Goal: Book appointment/travel/reservation

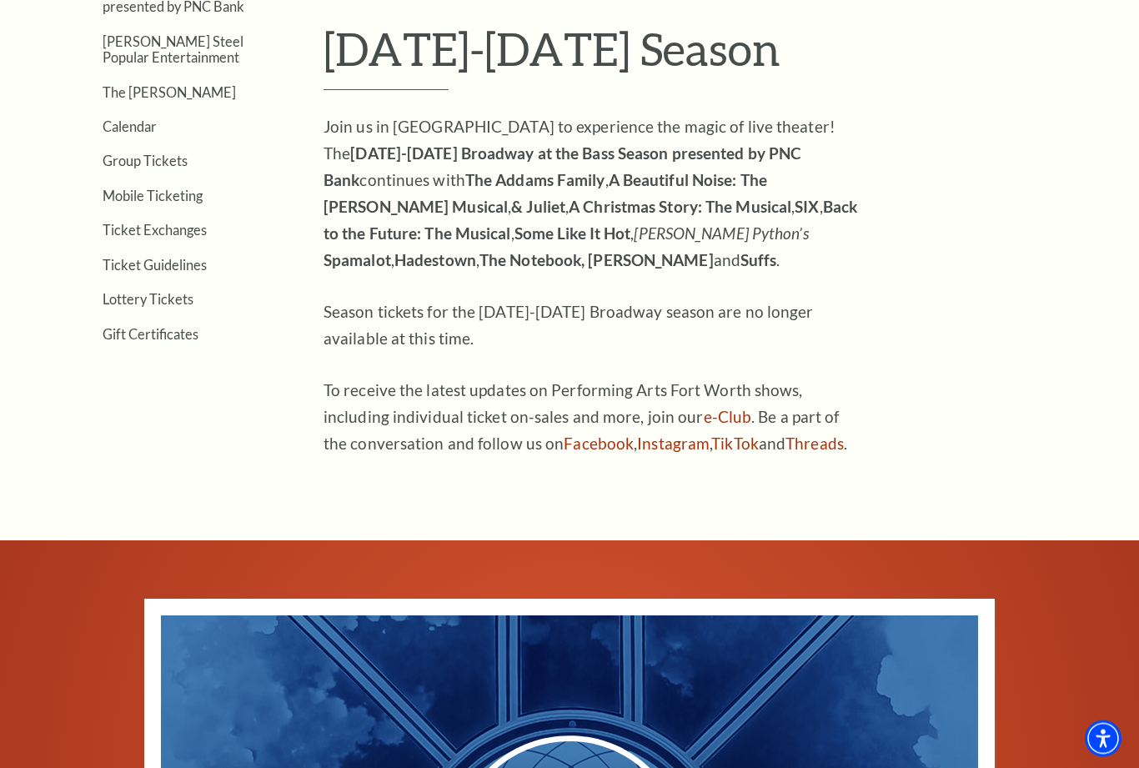
scroll to position [496, 0]
click at [142, 129] on link "Calendar" at bounding box center [130, 126] width 54 height 16
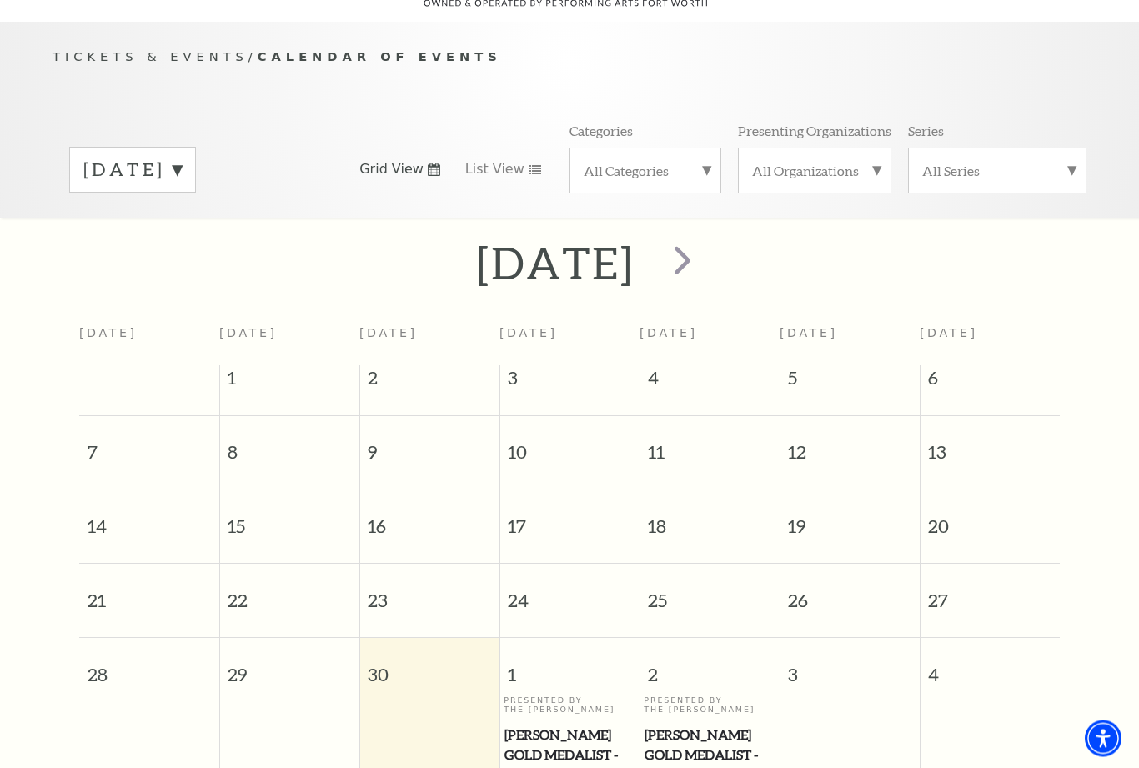
scroll to position [147, 0]
click at [706, 245] on span "next" at bounding box center [683, 260] width 48 height 48
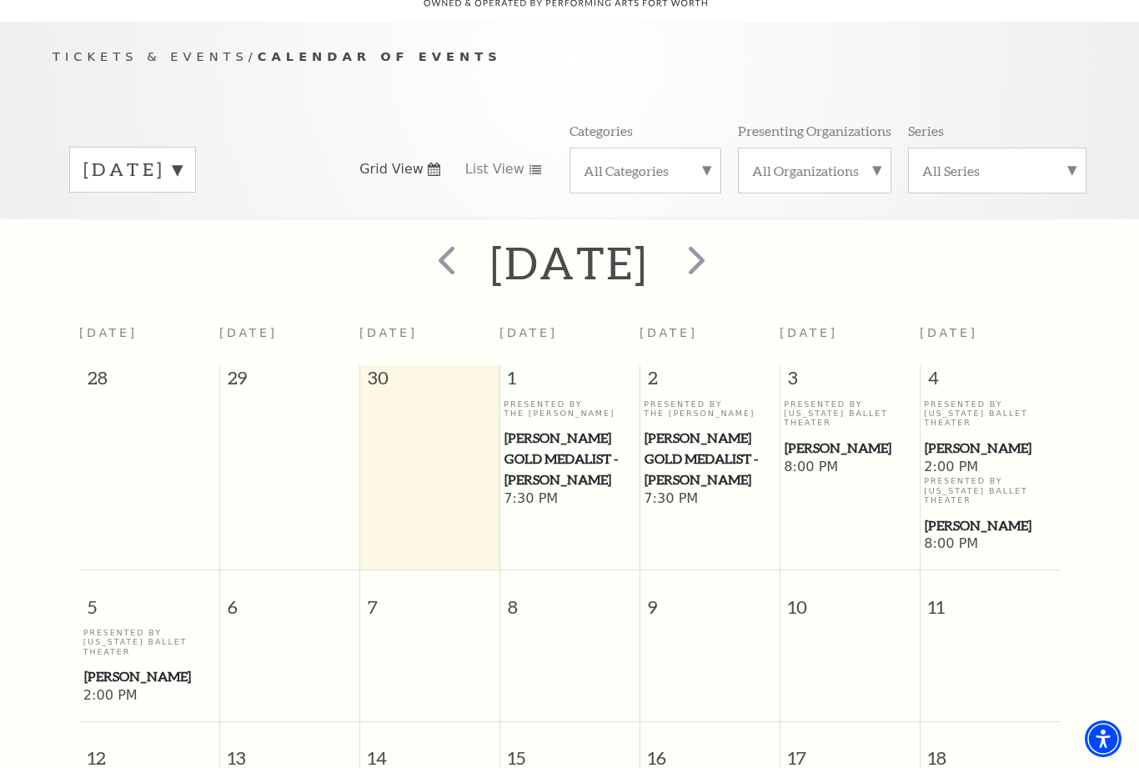
click at [721, 251] on span "next" at bounding box center [697, 260] width 48 height 48
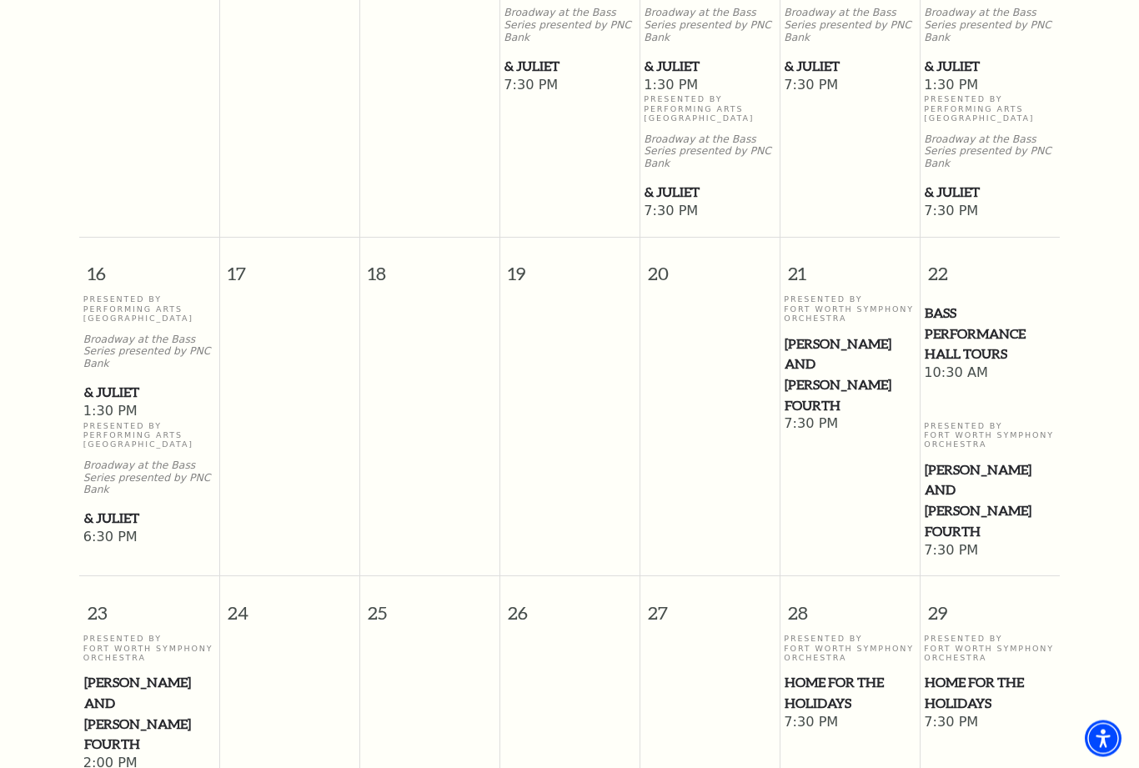
scroll to position [1275, 0]
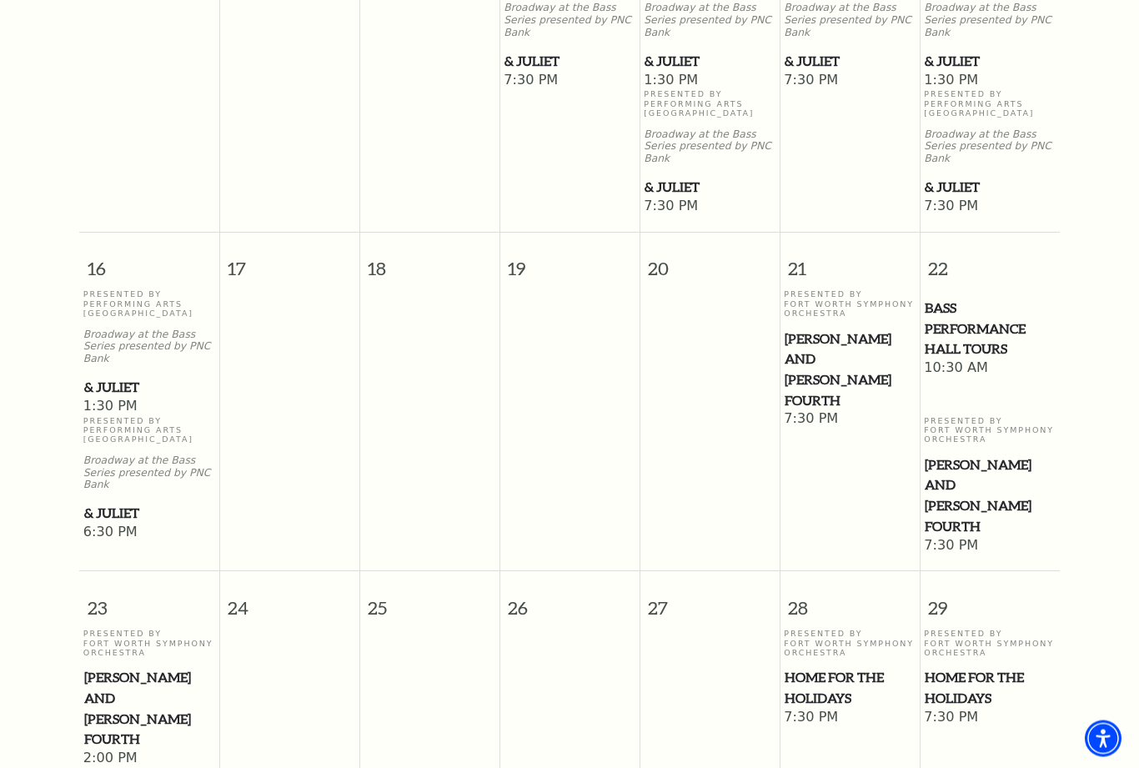
click at [844, 668] on span "Home for the Holidays" at bounding box center [850, 688] width 130 height 41
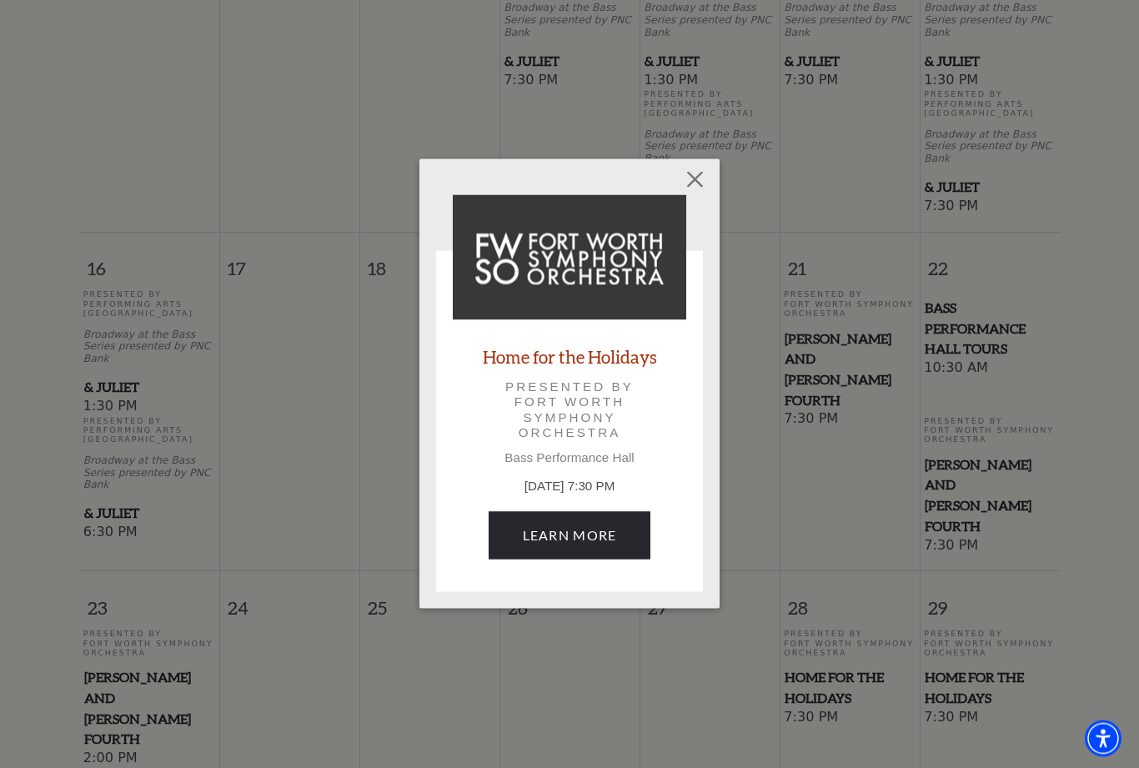
scroll to position [1276, 0]
click at [570, 539] on link "Learn More" at bounding box center [570, 535] width 163 height 47
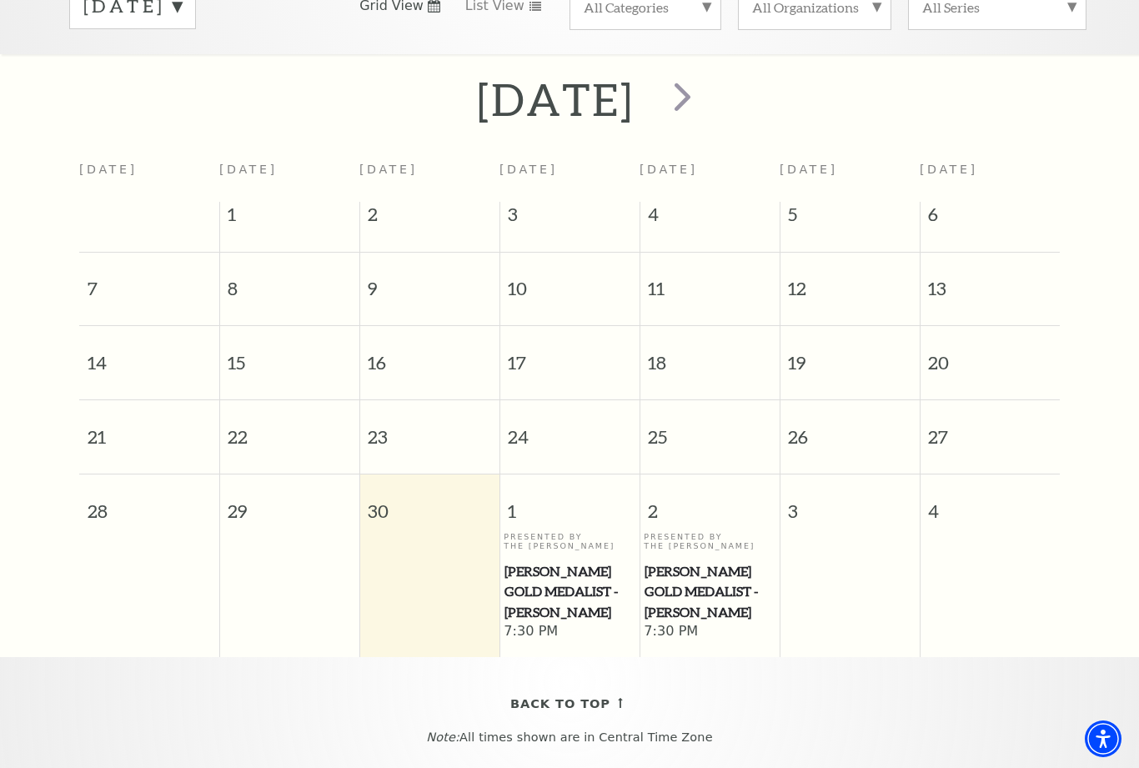
scroll to position [306, 0]
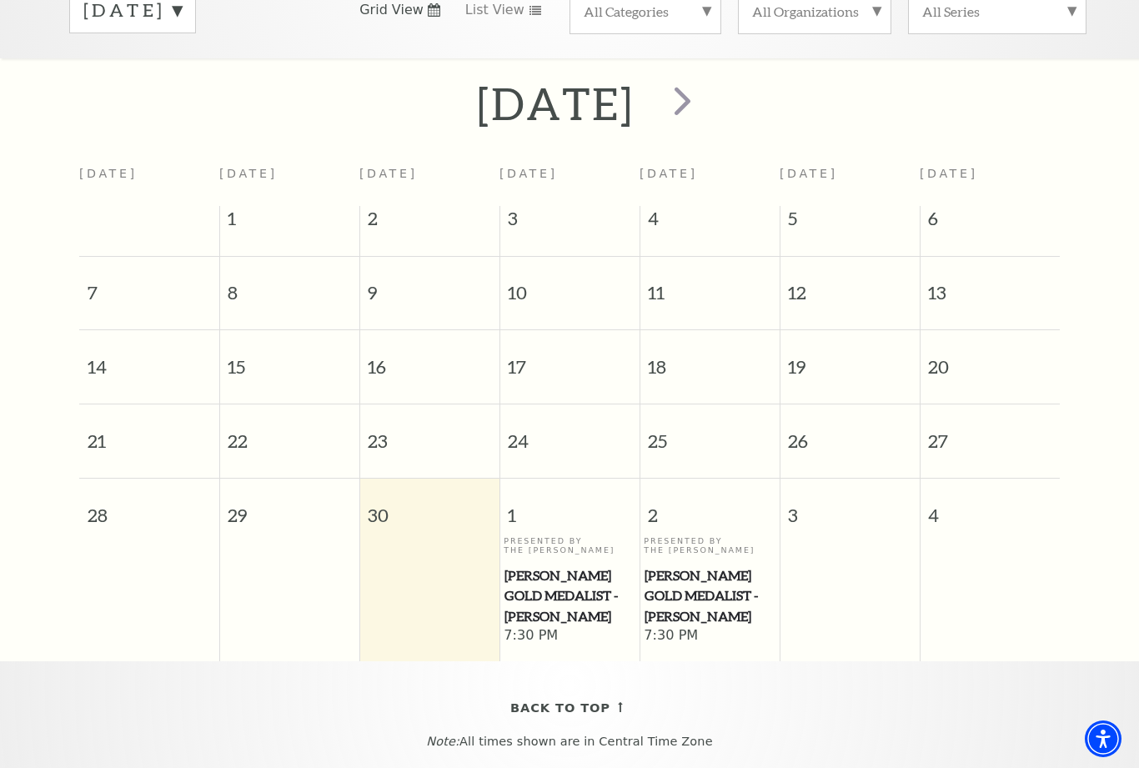
click at [706, 88] on span "next" at bounding box center [683, 101] width 48 height 48
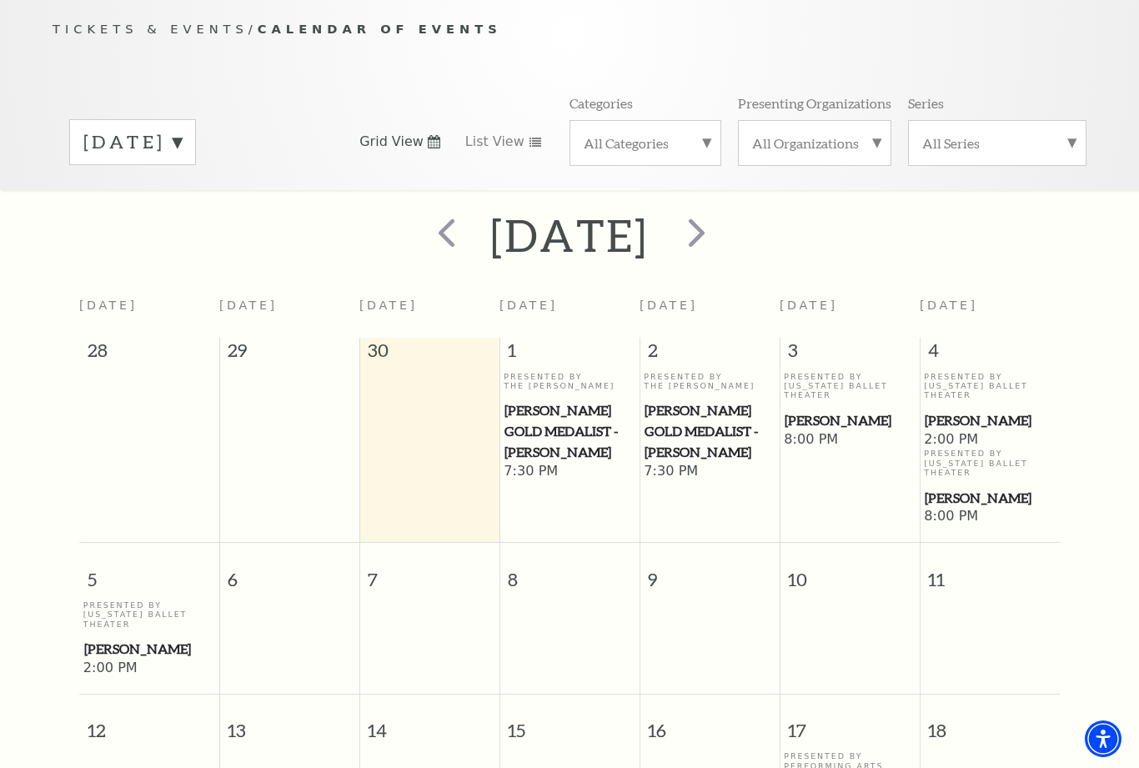
scroll to position [147, 0]
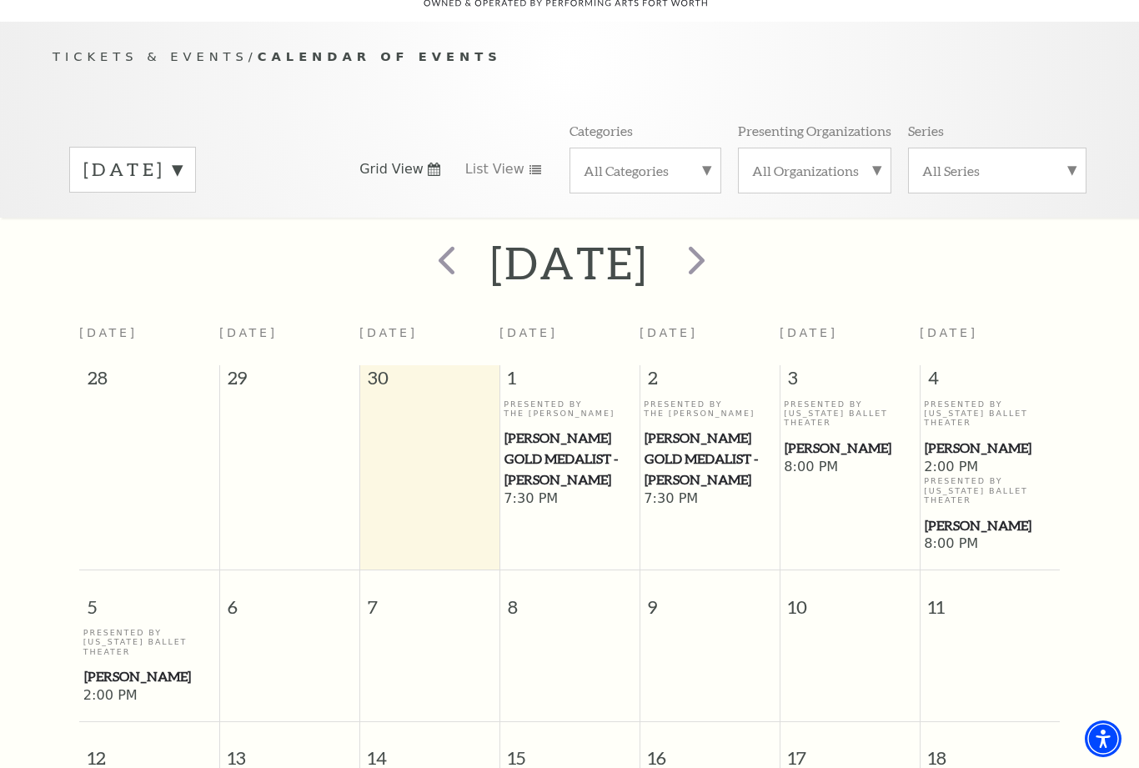
click at [721, 244] on span "next" at bounding box center [697, 260] width 48 height 48
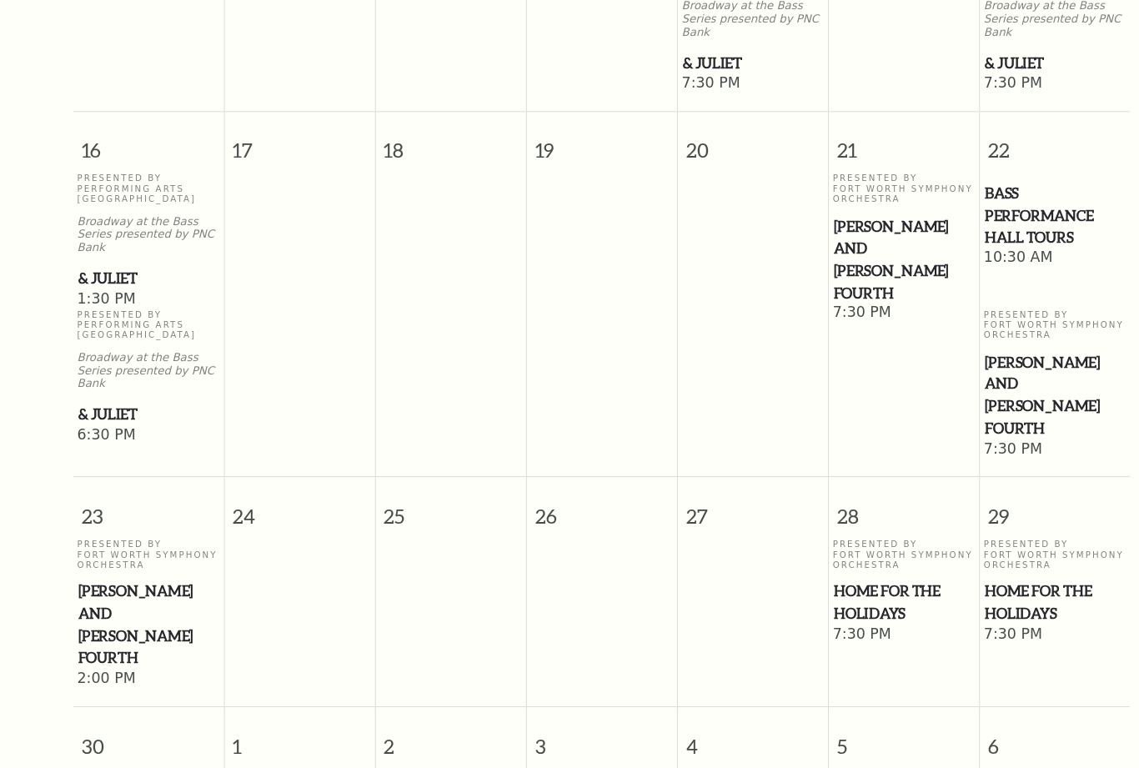
scroll to position [1399, 0]
click at [978, 544] on span "Home for the Holidays" at bounding box center [990, 564] width 130 height 41
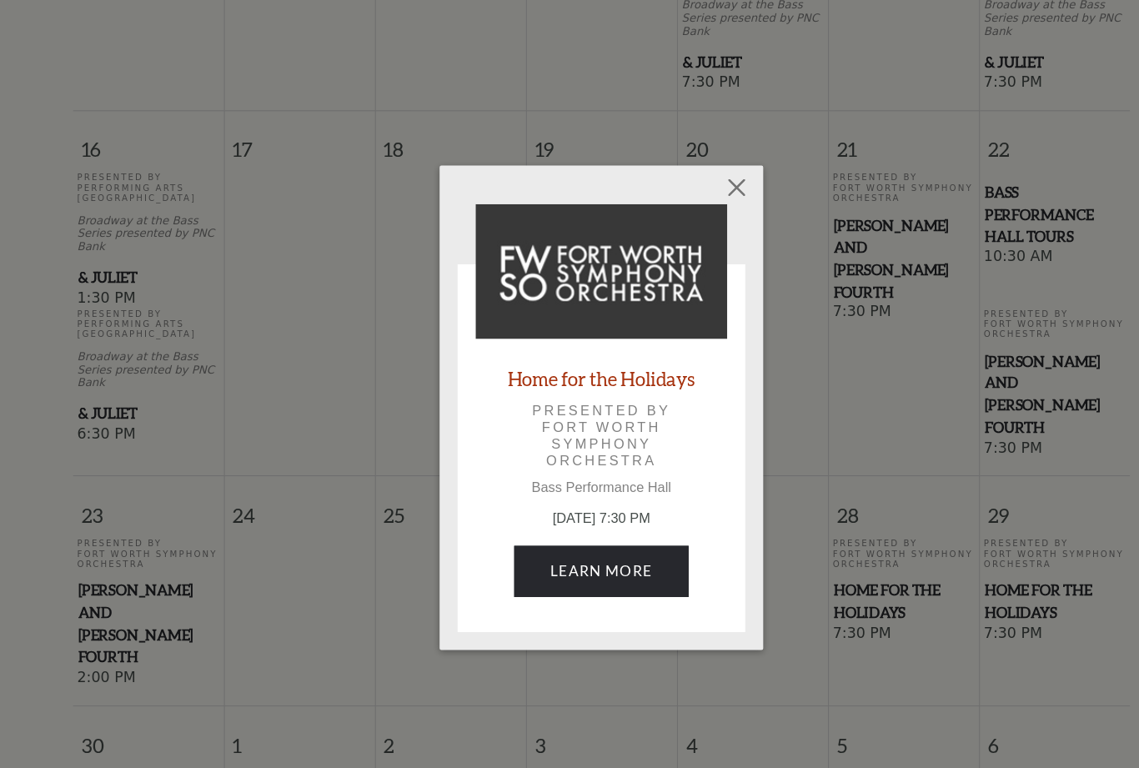
click at [618, 452] on p "Bass Performance Hall" at bounding box center [570, 457] width 234 height 15
click at [645, 267] on img at bounding box center [570, 257] width 234 height 125
click at [605, 539] on link "Learn More" at bounding box center [570, 535] width 163 height 47
